Goal: Information Seeking & Learning: Check status

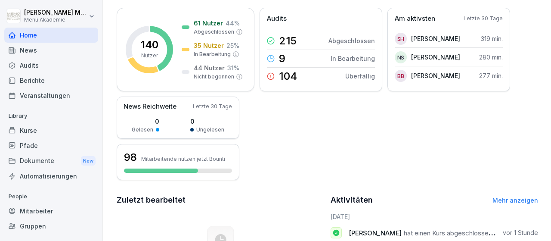
scroll to position [100, 0]
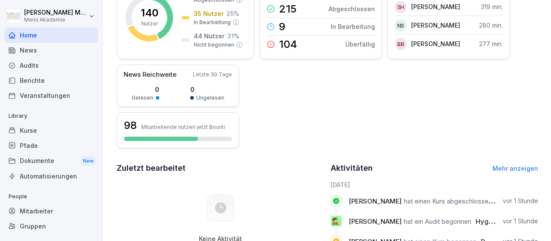
click at [43, 229] on div "Gruppen" at bounding box center [51, 225] width 94 height 15
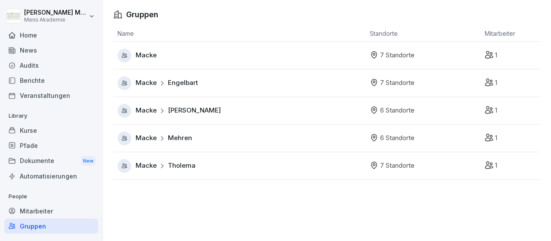
click at [189, 80] on span "Engelbart" at bounding box center [183, 83] width 30 height 10
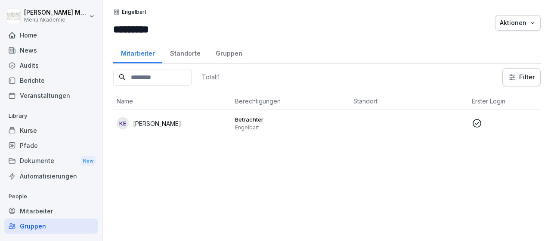
click at [189, 52] on div "Standorte" at bounding box center [185, 52] width 46 height 22
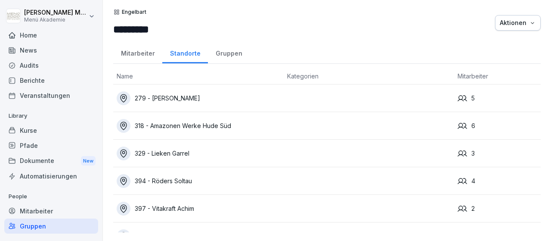
click at [212, 121] on div "318 - Amazonen Werke Hude Süd" at bounding box center [199, 126] width 164 height 14
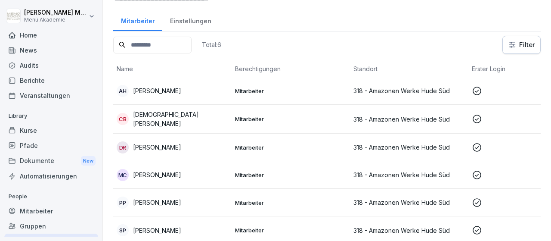
scroll to position [33, 0]
click at [159, 90] on p "[PERSON_NAME]" at bounding box center [157, 89] width 48 height 9
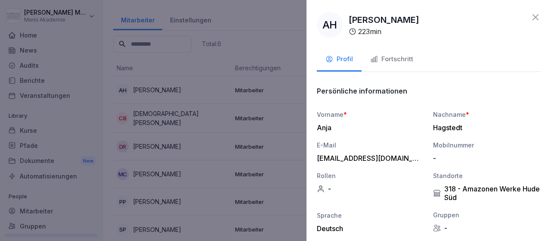
click at [529, 18] on div "AH [PERSON_NAME] 223 min" at bounding box center [429, 25] width 224 height 26
click at [533, 19] on icon at bounding box center [535, 17] width 10 height 10
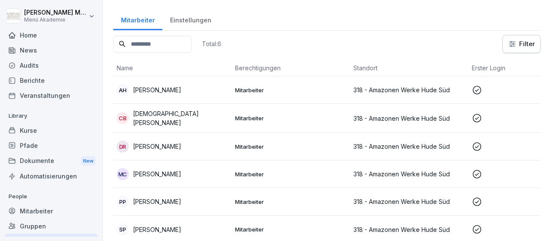
click at [159, 143] on p "[PERSON_NAME]" at bounding box center [157, 146] width 48 height 9
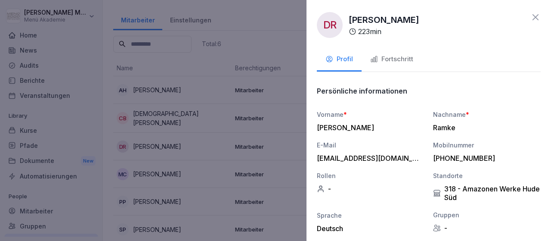
click at [530, 18] on icon at bounding box center [535, 17] width 10 height 10
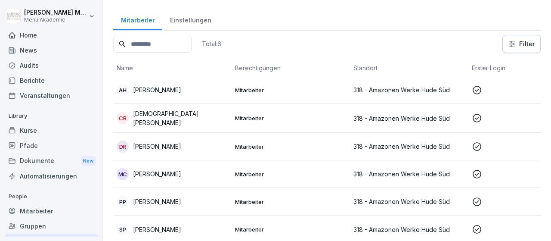
click at [154, 174] on p "[PERSON_NAME]" at bounding box center [157, 173] width 48 height 9
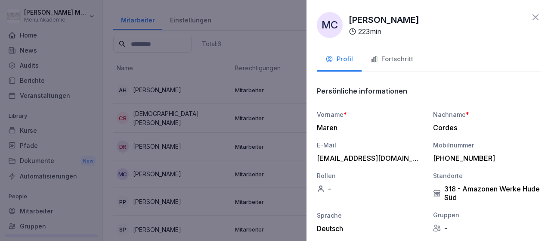
click at [531, 19] on icon at bounding box center [535, 17] width 10 height 10
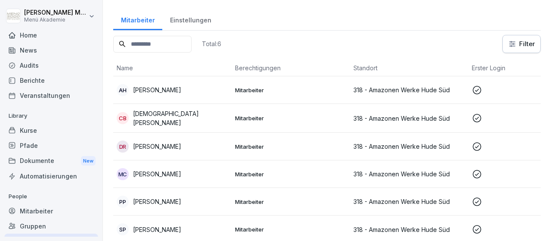
click at [166, 200] on p "[PERSON_NAME]" at bounding box center [157, 201] width 48 height 9
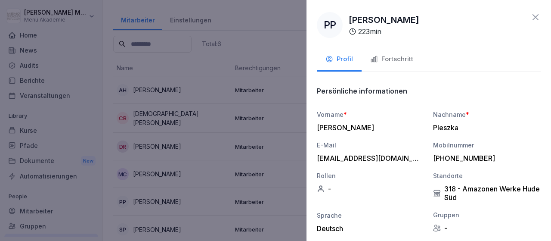
click at [538, 15] on icon at bounding box center [535, 17] width 6 height 6
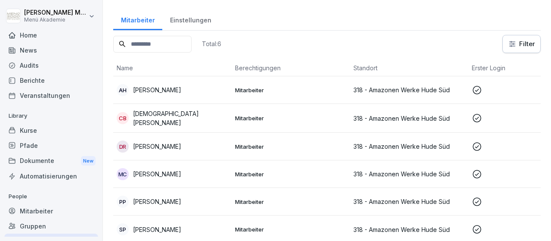
click at [179, 227] on p "[PERSON_NAME]" at bounding box center [157, 229] width 48 height 9
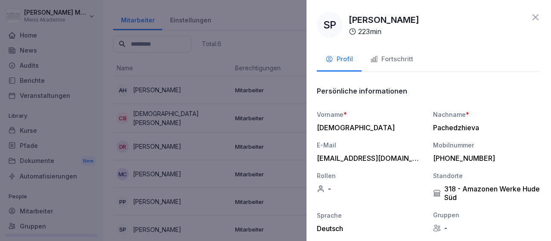
click at [541, 17] on div "**********" at bounding box center [428, 120] width 244 height 241
click at [538, 19] on icon at bounding box center [535, 17] width 10 height 10
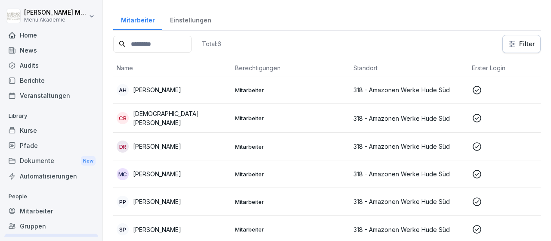
click at [163, 111] on div "CB [PERSON_NAME]" at bounding box center [172, 118] width 111 height 18
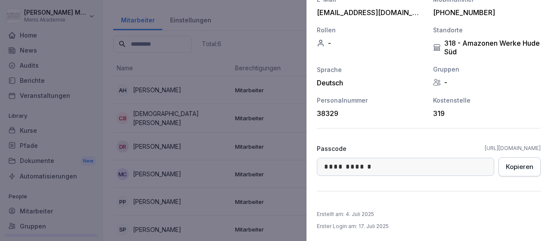
scroll to position [0, 0]
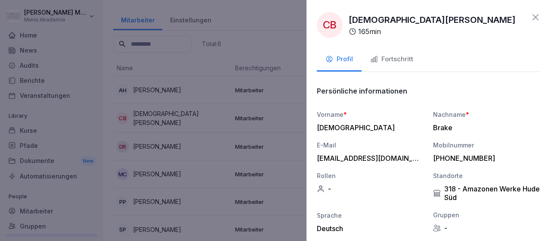
click at [397, 62] on div "Fortschritt" at bounding box center [391, 59] width 43 height 10
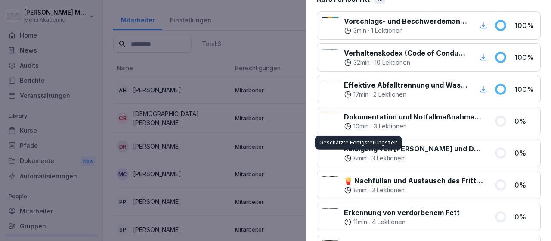
scroll to position [135, 0]
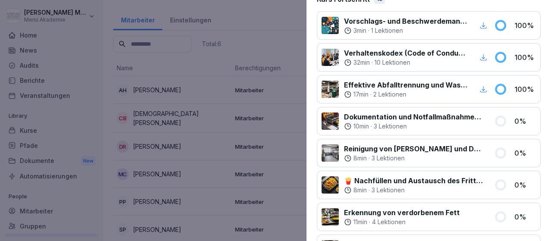
click at [254, 97] on div at bounding box center [275, 120] width 551 height 241
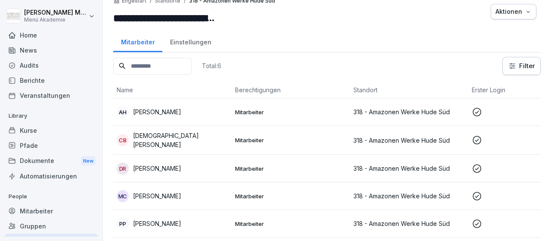
scroll to position [0, 0]
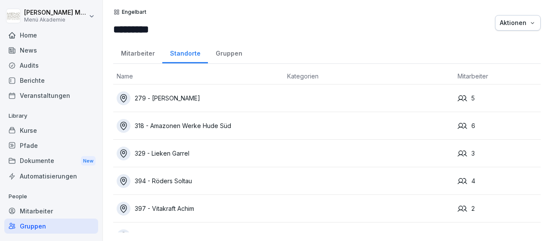
click at [181, 153] on div "329 - Lieken Garrel" at bounding box center [199, 153] width 164 height 14
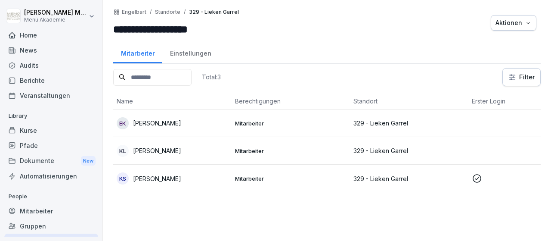
click at [162, 179] on p "Kathrin Schmidt" at bounding box center [157, 178] width 48 height 9
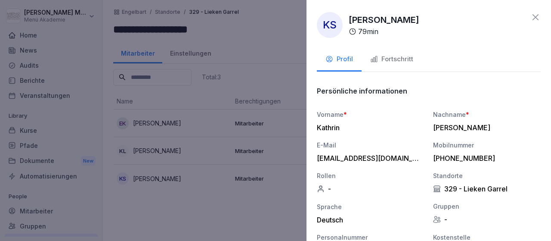
click at [541, 14] on div "**********" at bounding box center [428, 120] width 244 height 241
click at [541, 18] on div "**********" at bounding box center [428, 120] width 244 height 241
click at [532, 17] on icon at bounding box center [535, 17] width 10 height 10
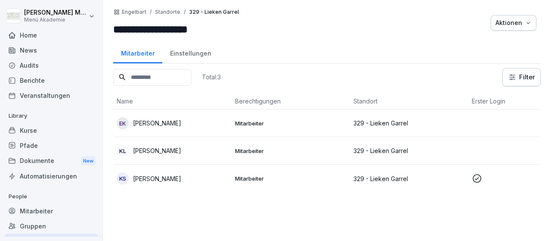
click at [34, 37] on div "Home" at bounding box center [51, 35] width 94 height 15
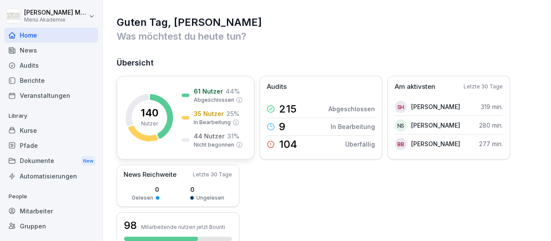
click at [204, 133] on p "44 Nutzer" at bounding box center [209, 135] width 31 height 9
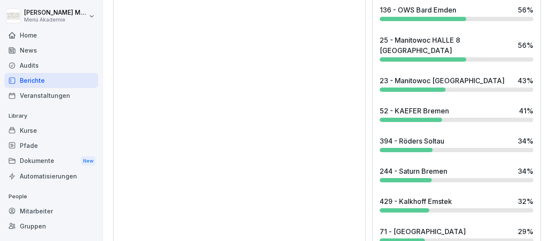
scroll to position [749, 0]
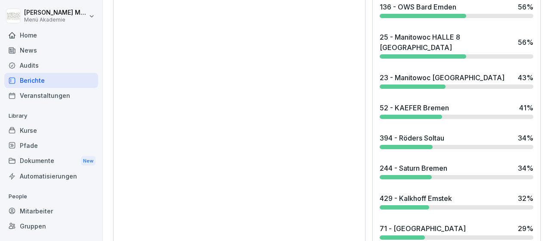
click at [415, 102] on div "52 - KAEFER Bremen" at bounding box center [414, 107] width 69 height 10
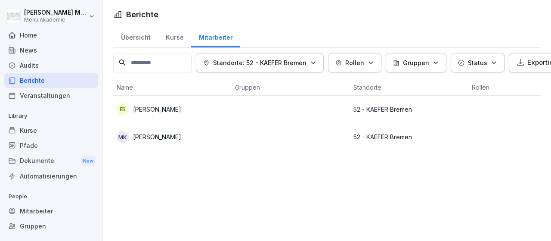
click at [170, 138] on p "Manuela Kohrs" at bounding box center [157, 136] width 48 height 9
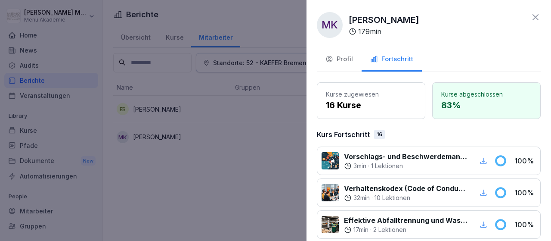
click at [538, 16] on icon at bounding box center [535, 17] width 10 height 10
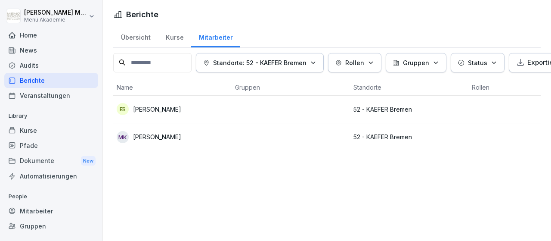
click at [181, 108] on p "Elaine Santana dos Santos" at bounding box center [157, 109] width 48 height 9
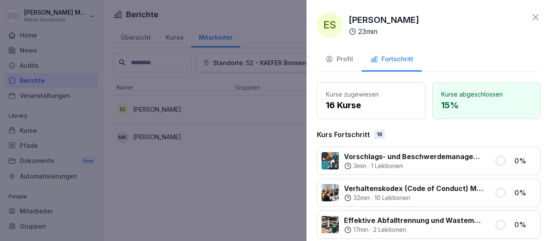
click at [539, 15] on icon at bounding box center [535, 17] width 10 height 10
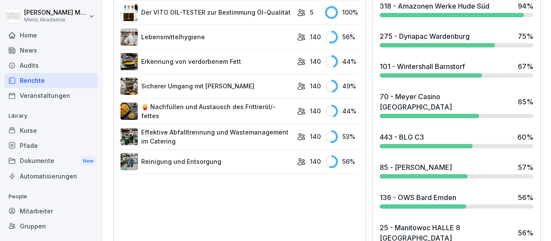
scroll to position [549, 0]
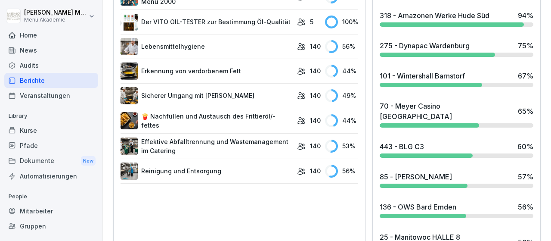
click at [471, 71] on div "101 - Wintershall Barnstorf 67 %" at bounding box center [457, 76] width 154 height 10
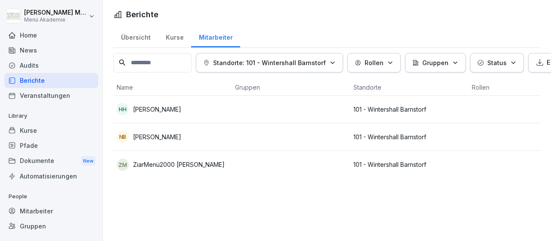
click at [315, 148] on td at bounding box center [291, 137] width 118 height 28
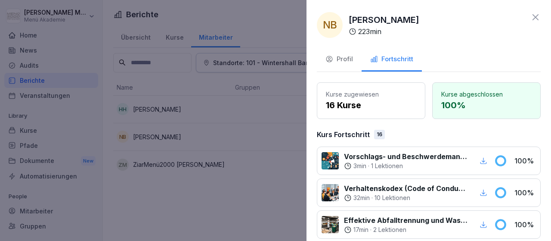
click at [432, 36] on div "NB Nicole Beuke 223 min" at bounding box center [429, 25] width 224 height 26
click at [538, 22] on icon at bounding box center [535, 17] width 10 height 10
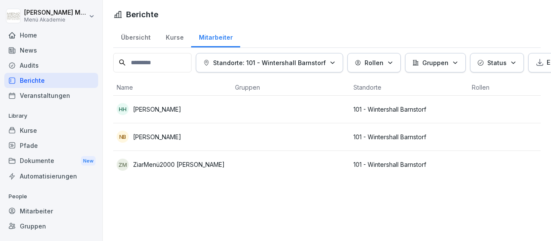
click at [33, 37] on div "Home" at bounding box center [51, 35] width 94 height 15
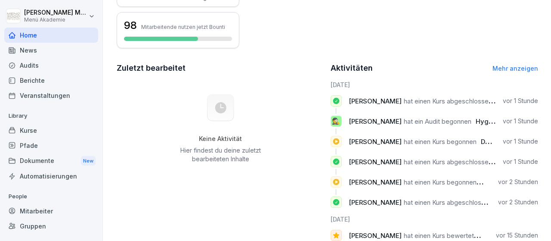
scroll to position [242, 0]
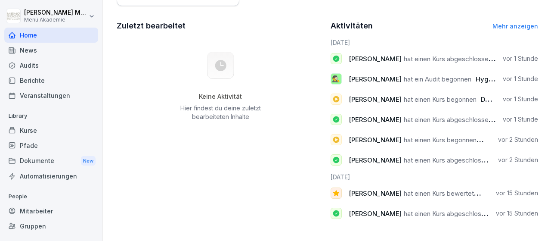
click at [469, 31] on div "Aktivitäten Mehr anzeigen" at bounding box center [435, 26] width 208 height 12
click at [248, 150] on div "Zuletzt bearbeitet Keine Aktivität Hier findest du deine zuletzt bearbeiteten I…" at bounding box center [221, 123] width 208 height 206
